Goal: Task Accomplishment & Management: Manage account settings

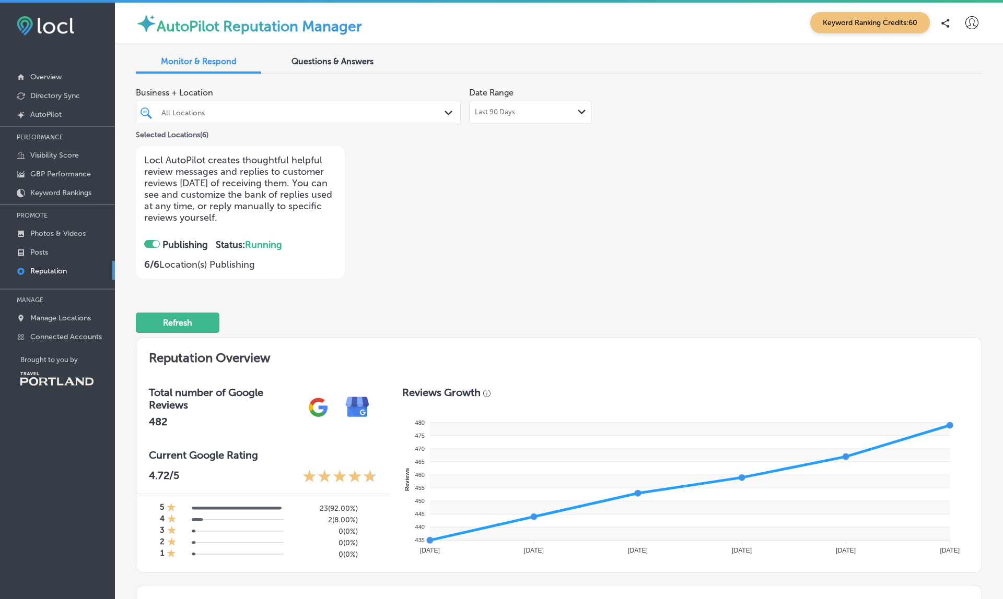
scroll to position [617, 0]
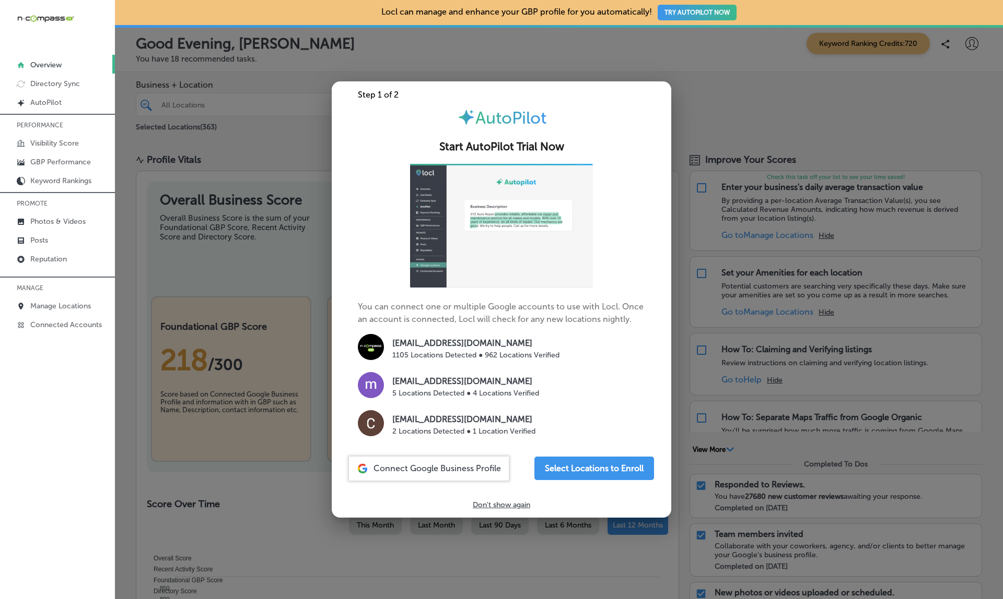
click at [747, 116] on div at bounding box center [501, 299] width 1003 height 599
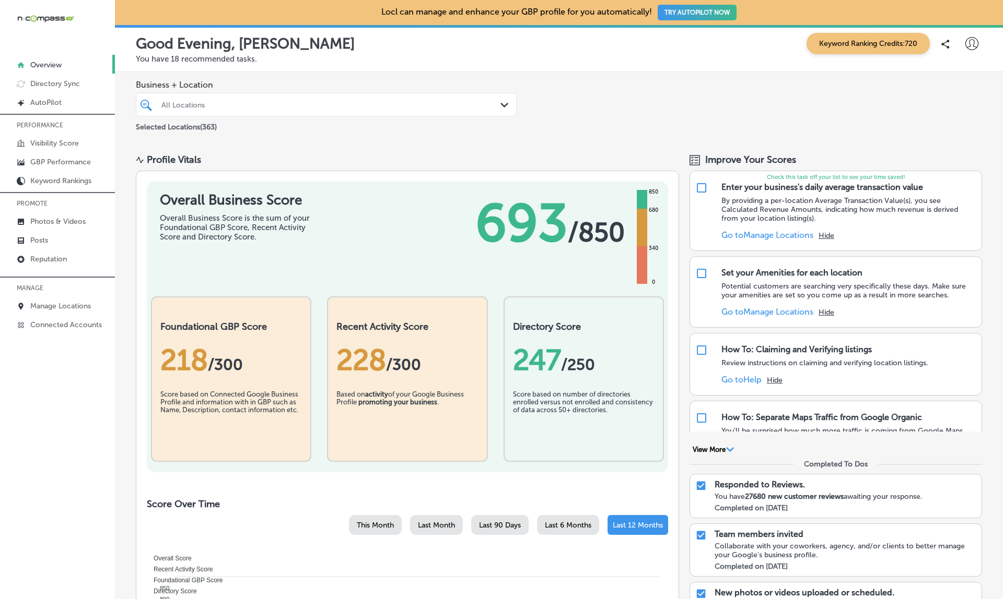
click at [59, 295] on p "MANAGE" at bounding box center [57, 288] width 115 height 16
click at [59, 315] on link "Manage Locations" at bounding box center [57, 305] width 115 height 19
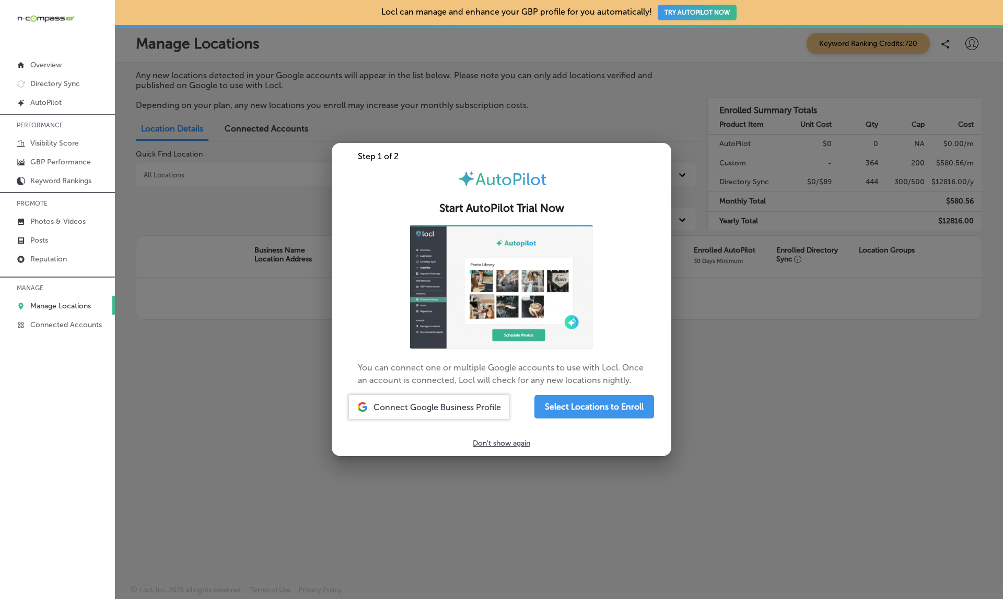
click at [666, 288] on div "You can connect one or multiple Google accounts to use with Locl. Once an accou…" at bounding box center [501, 306] width 339 height 162
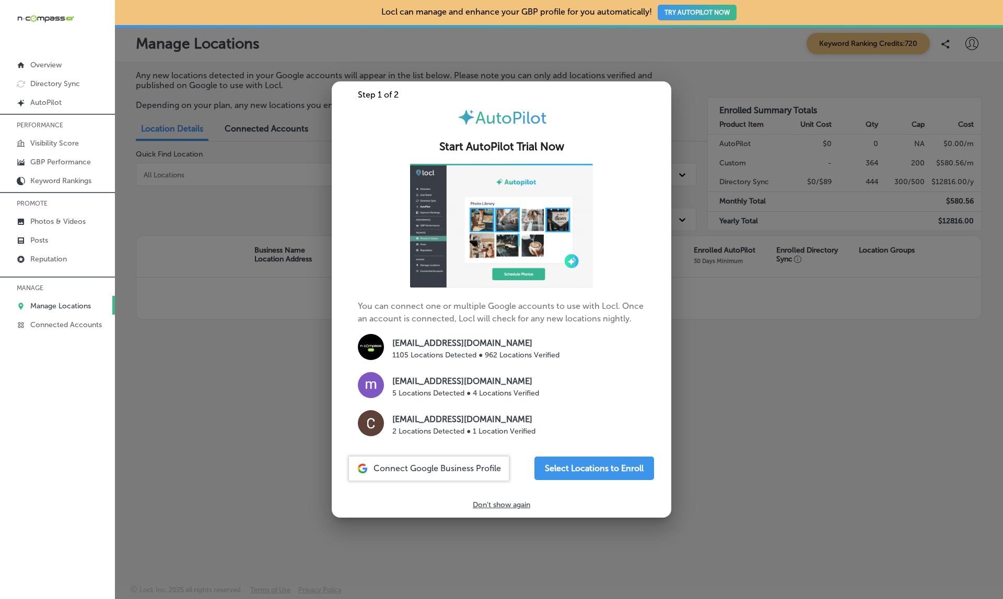
click at [737, 243] on div at bounding box center [501, 299] width 1003 height 599
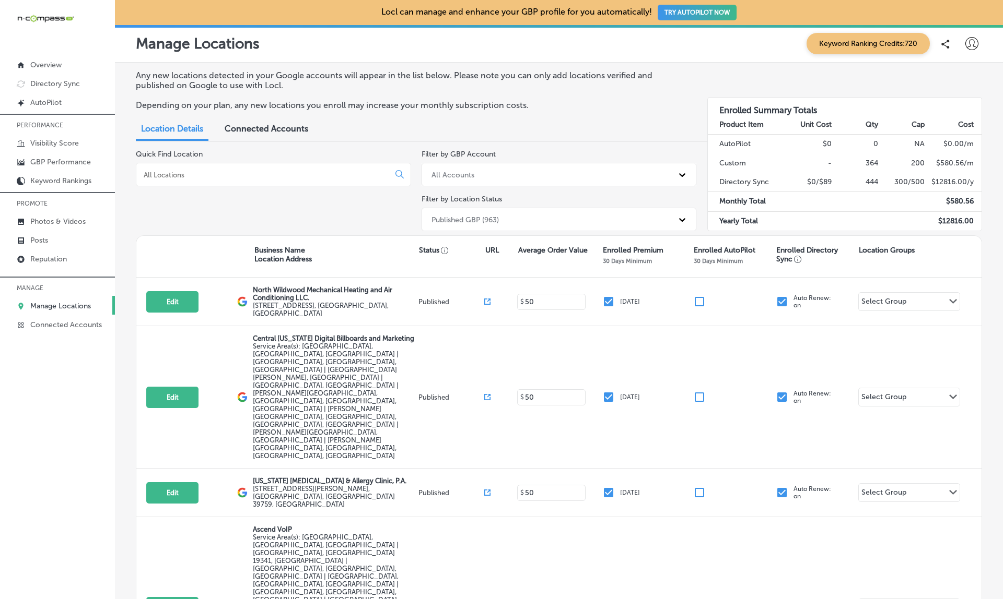
click at [511, 213] on div "Published GBP (963)" at bounding box center [549, 219] width 247 height 17
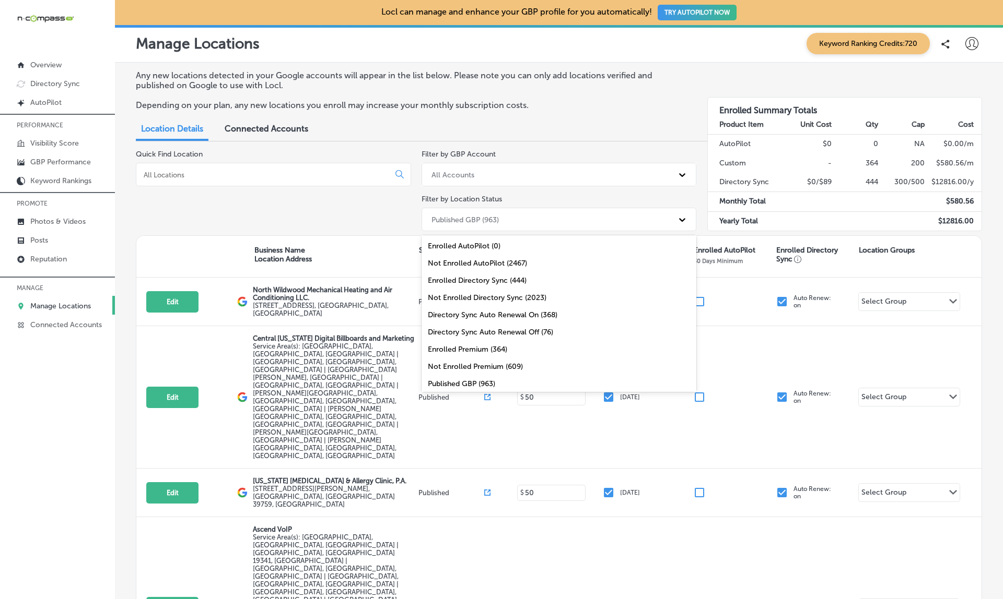
scroll to position [37, 0]
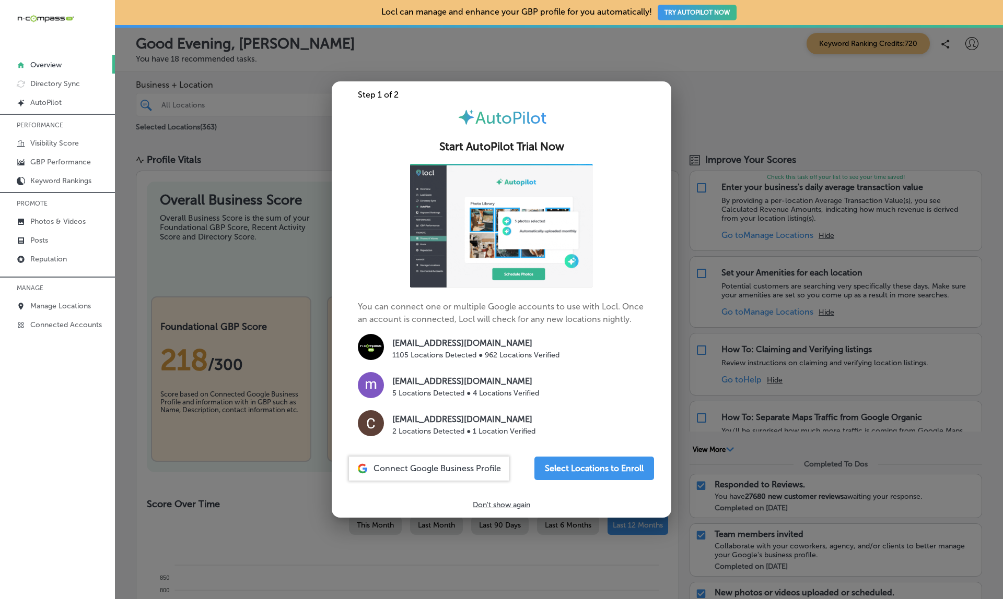
click at [767, 77] on div at bounding box center [501, 299] width 1003 height 599
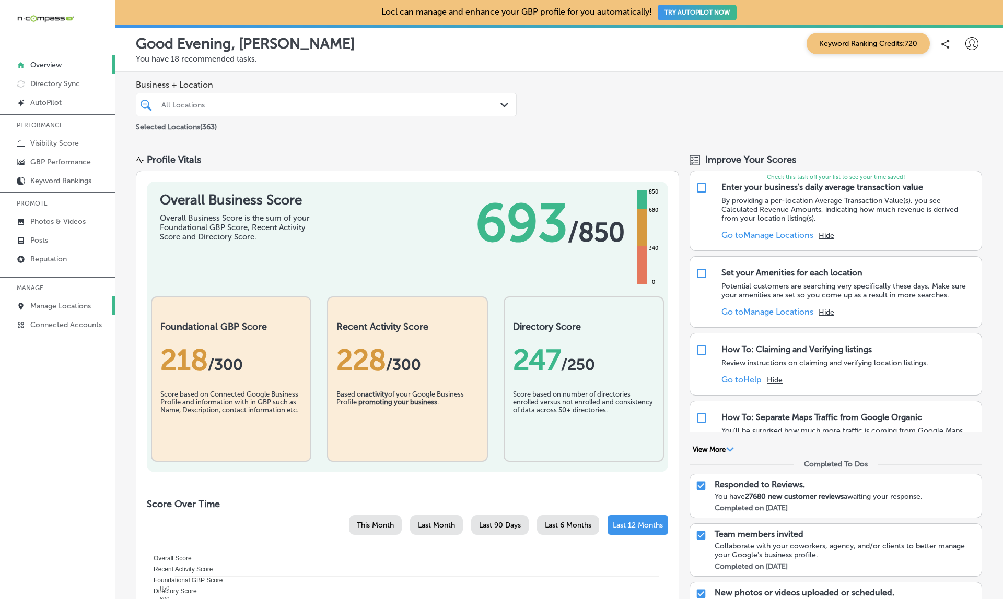
click at [76, 303] on p "Manage Locations" at bounding box center [60, 306] width 61 height 9
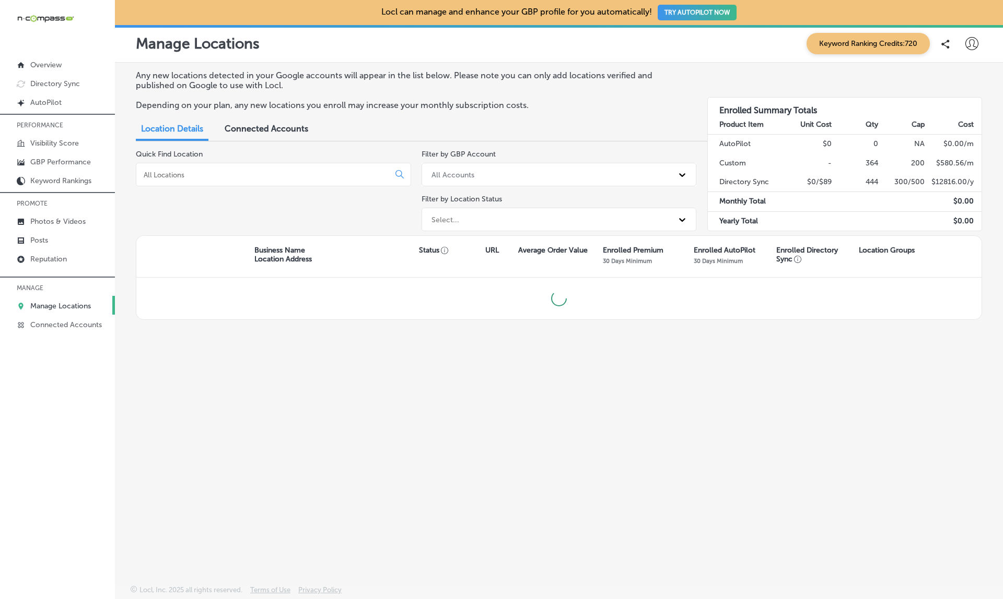
click at [75, 308] on p "Manage Locations" at bounding box center [60, 306] width 61 height 9
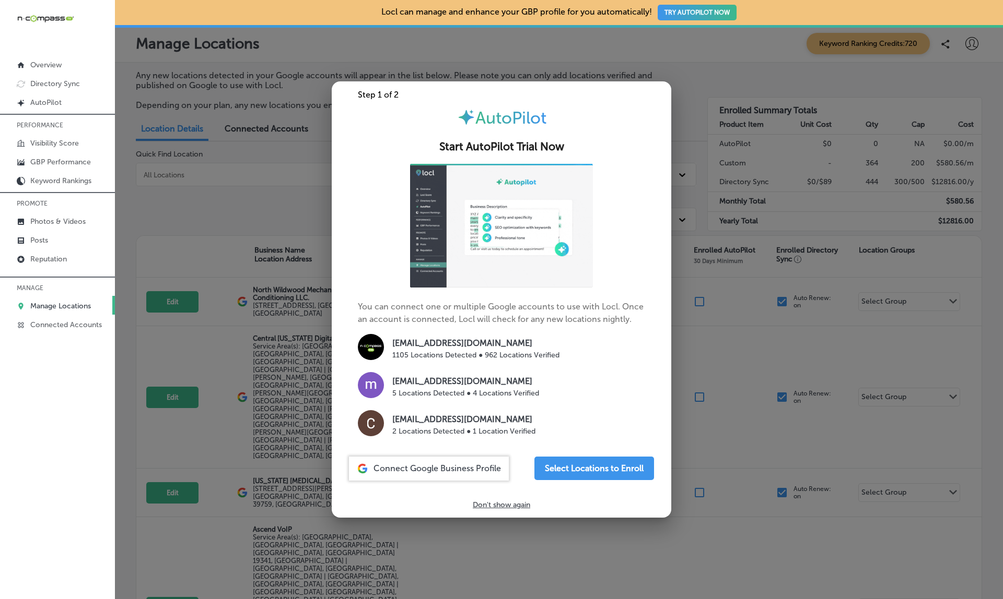
click at [192, 214] on div at bounding box center [501, 299] width 1003 height 599
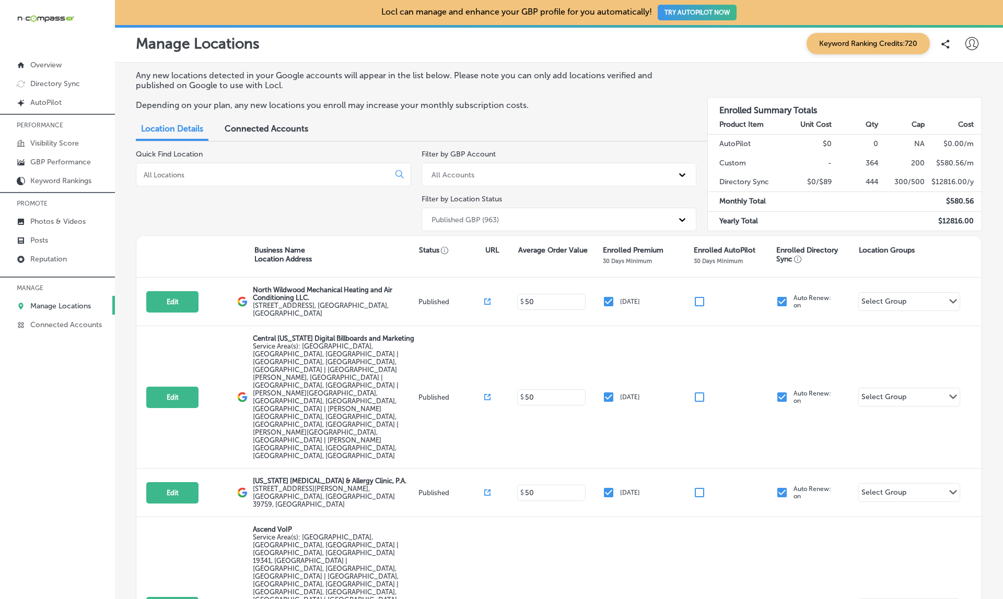
click at [192, 214] on div "Quick Find Location" at bounding box center [273, 193] width 275 height 86
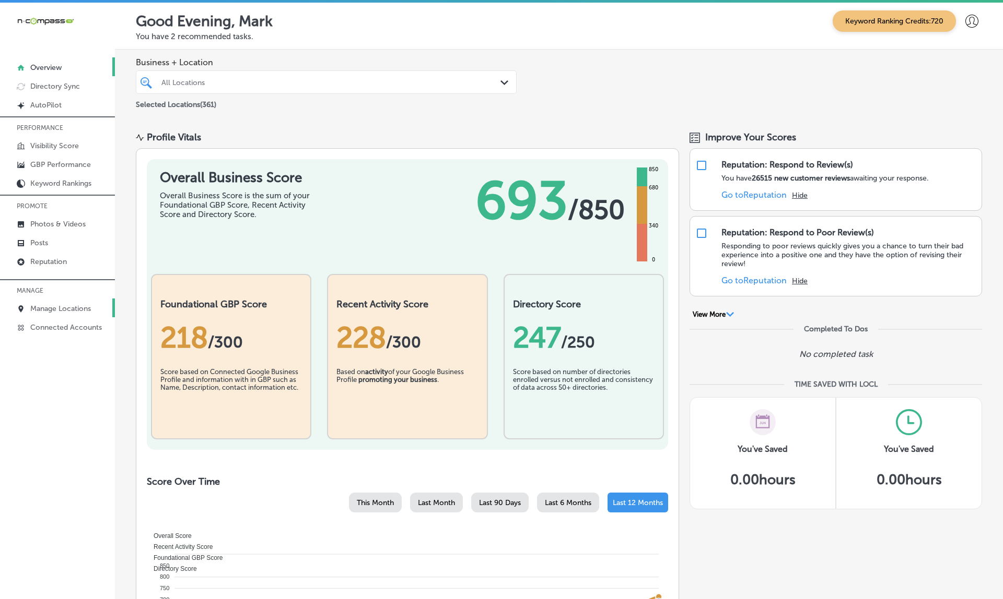
click at [71, 311] on p "Manage Locations" at bounding box center [60, 308] width 61 height 9
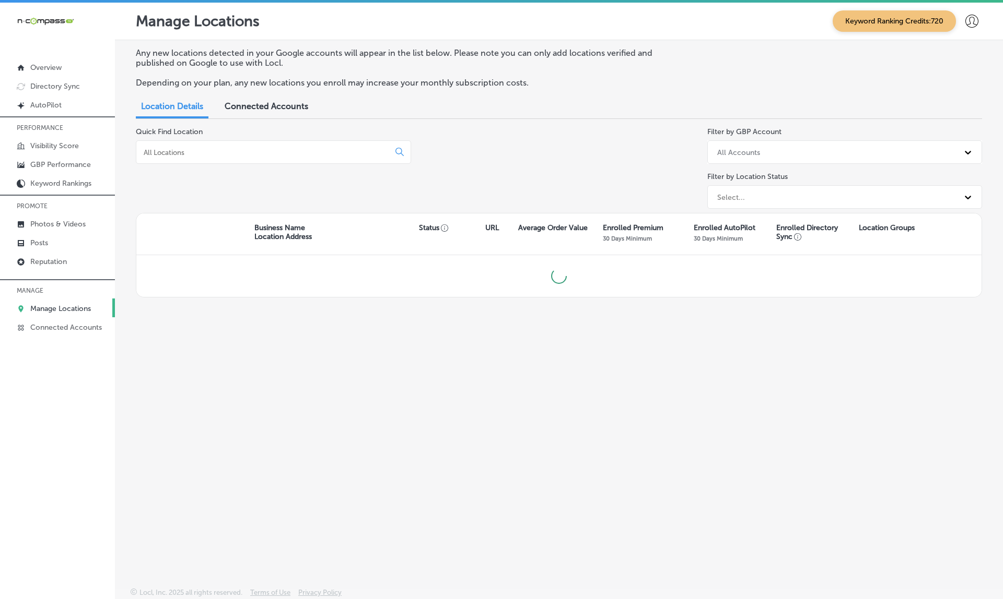
click at [750, 199] on div "Select..." at bounding box center [835, 197] width 247 height 17
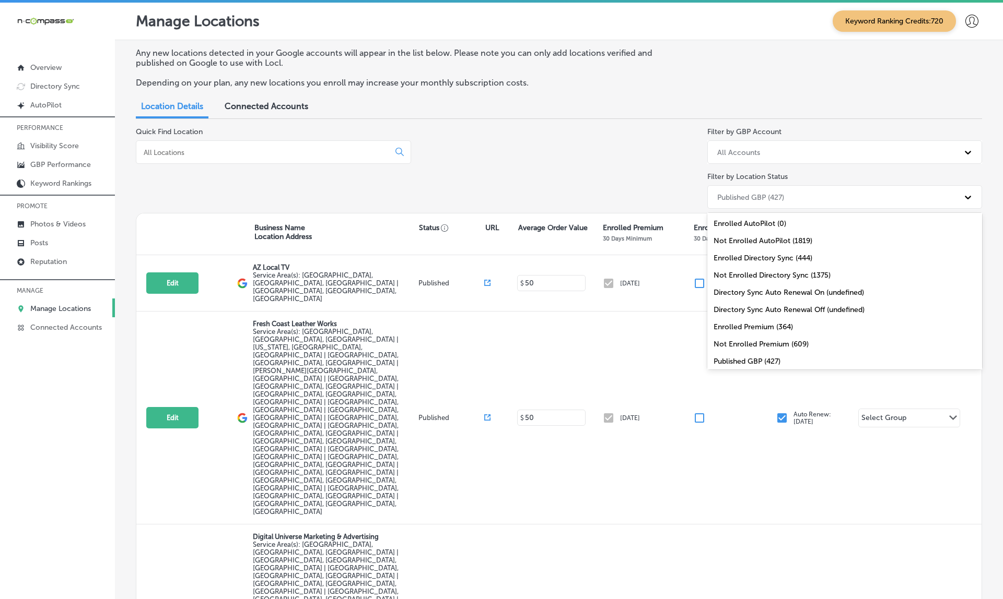
scroll to position [37, 0]
click at [761, 359] on div "All Locations (1819)" at bounding box center [844, 358] width 275 height 17
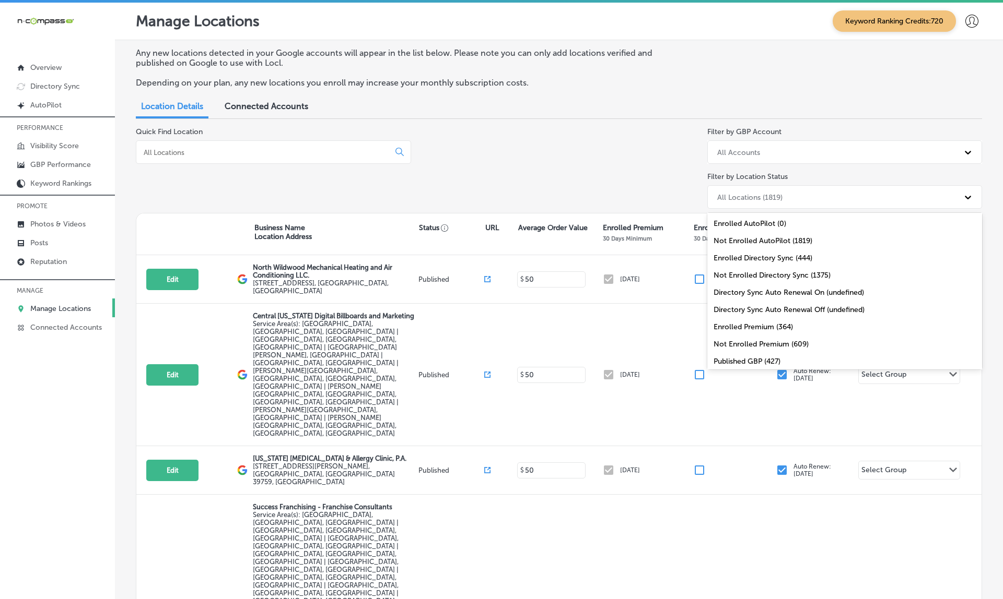
click at [747, 196] on div "All Locations (1819)" at bounding box center [749, 197] width 65 height 9
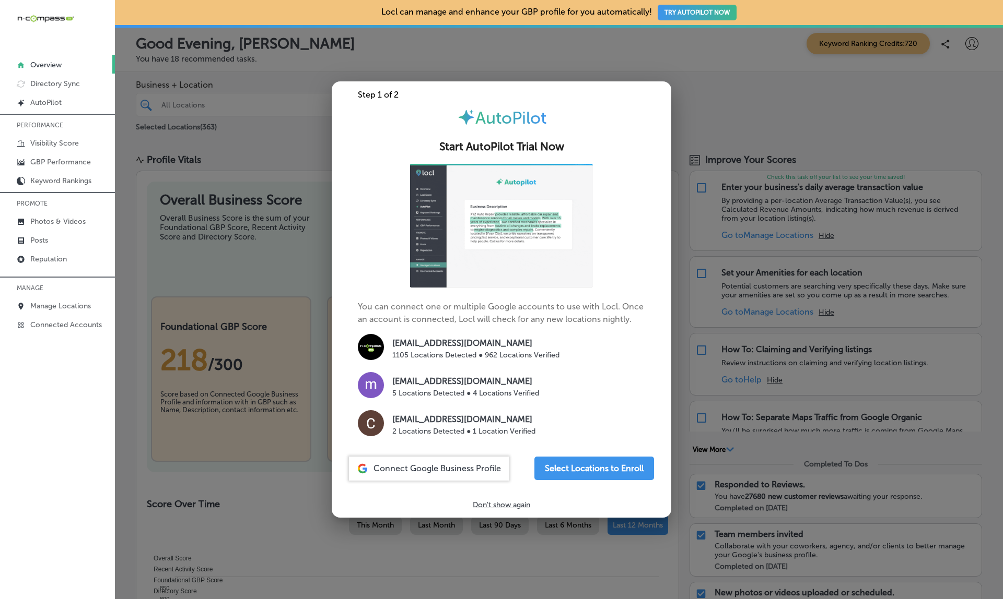
click at [244, 114] on div at bounding box center [501, 299] width 1003 height 599
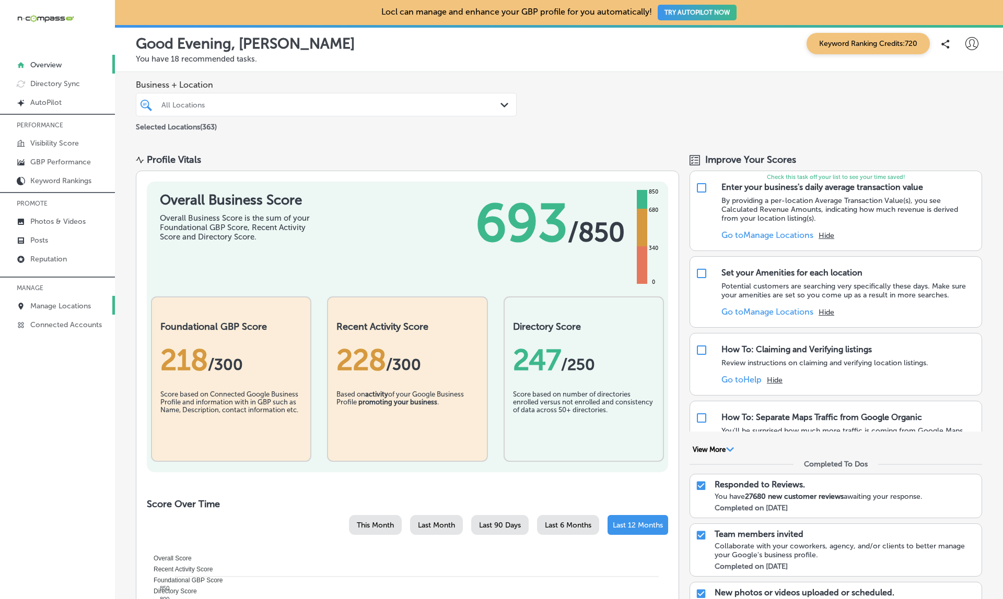
click at [68, 307] on p "Manage Locations" at bounding box center [60, 306] width 61 height 9
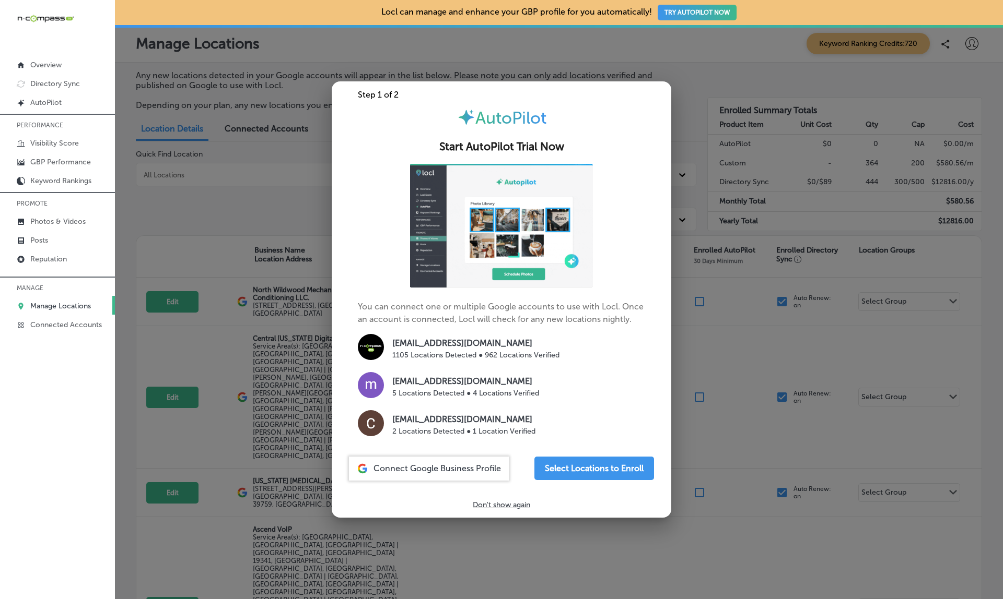
click at [232, 188] on div at bounding box center [501, 299] width 1003 height 599
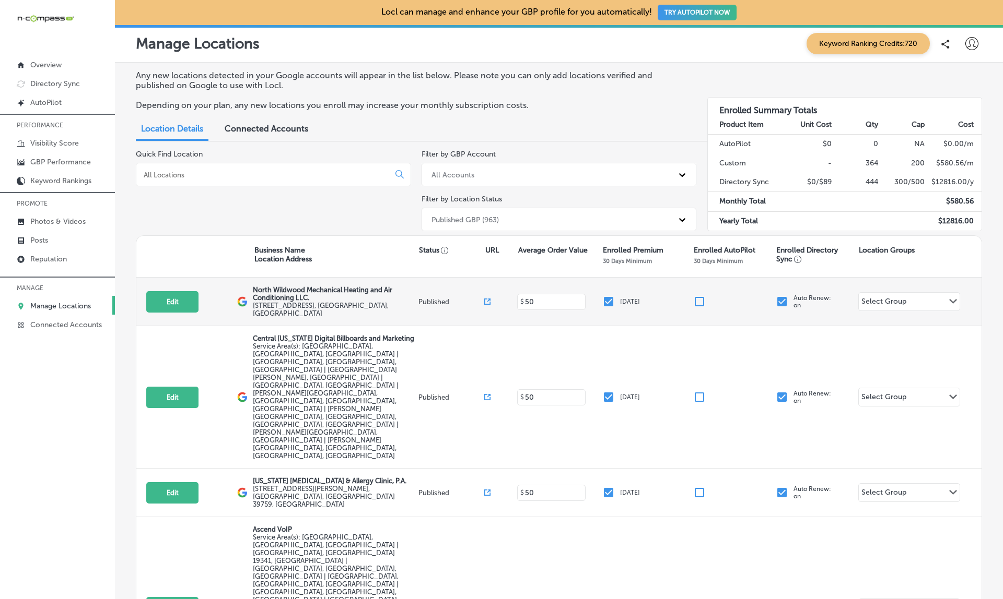
click at [608, 296] on input "checkbox" at bounding box center [608, 302] width 13 height 13
checkbox input "false"
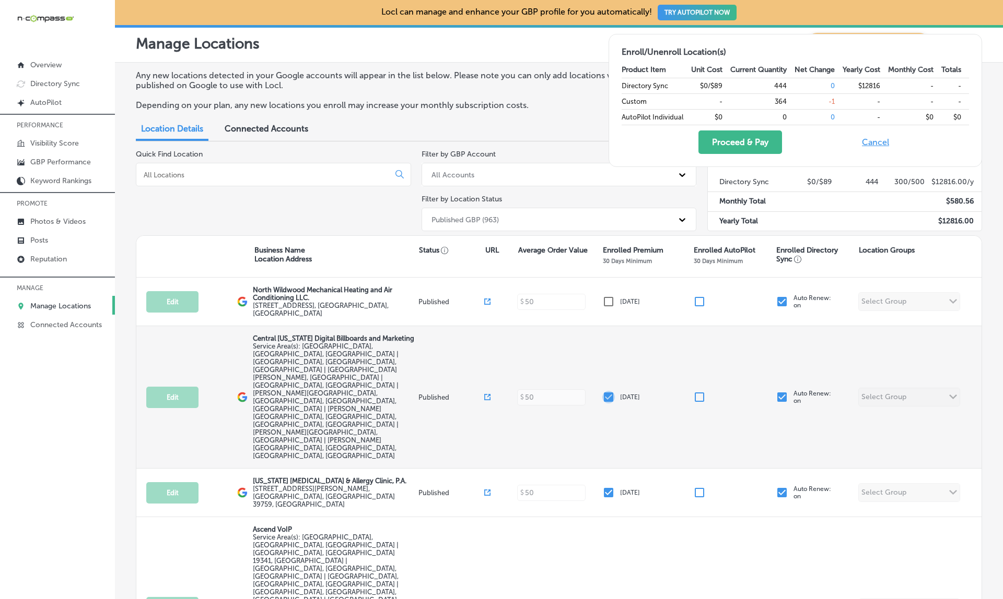
click at [609, 391] on input "checkbox" at bounding box center [608, 397] width 13 height 13
checkbox input "false"
